Goal: Obtain resource: Obtain resource

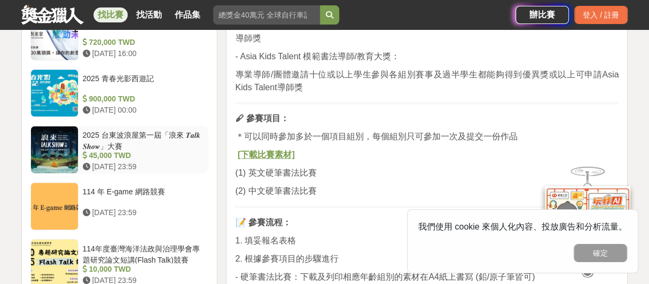
scroll to position [962, 0]
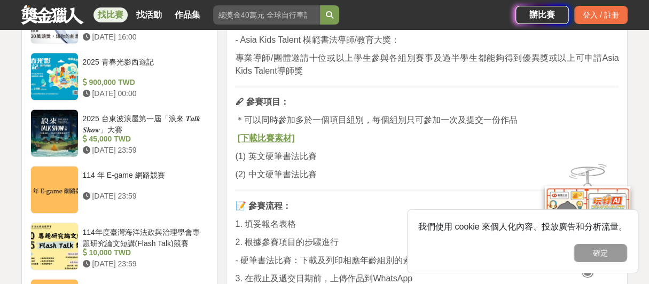
click at [299, 173] on span "(2) 中文硬筆書法比賽" at bounding box center [275, 174] width 81 height 9
click at [280, 136] on u "[下載比賽素材]" at bounding box center [266, 138] width 57 height 9
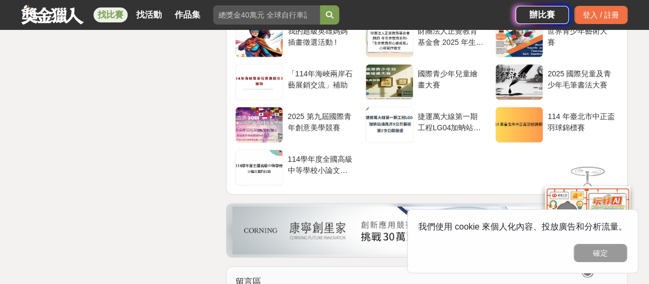
scroll to position [1496, 0]
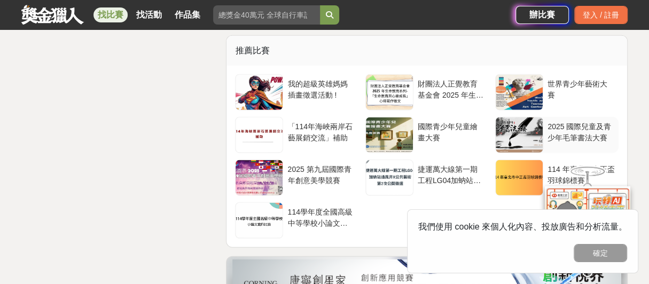
click at [520, 126] on div at bounding box center [519, 135] width 47 height 35
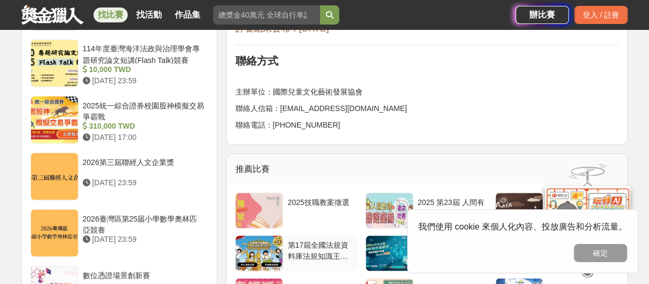
scroll to position [1015, 0]
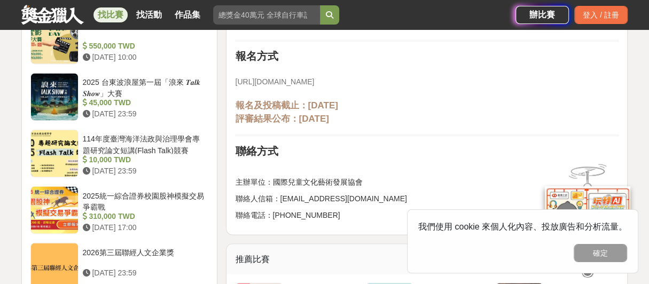
click at [313, 81] on span "https://www.iccada.com/chincalligraphy" at bounding box center [274, 81] width 79 height 9
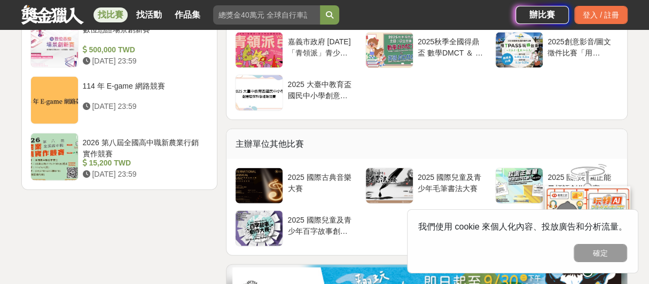
scroll to position [1335, 0]
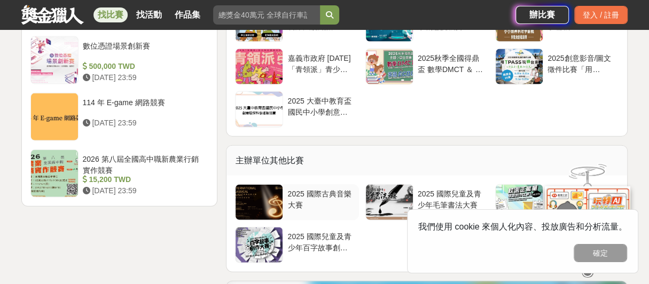
click at [308, 192] on div "2025 國際古典音樂大賽" at bounding box center [320, 199] width 67 height 20
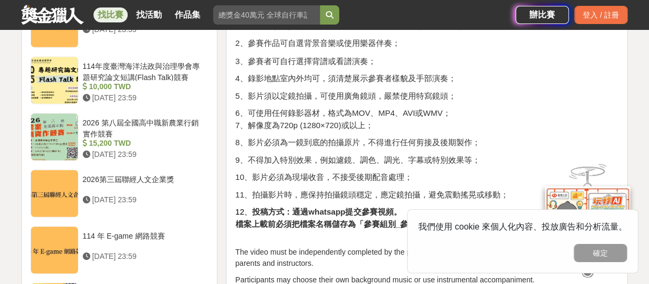
scroll to position [1122, 0]
